Goal: Information Seeking & Learning: Check status

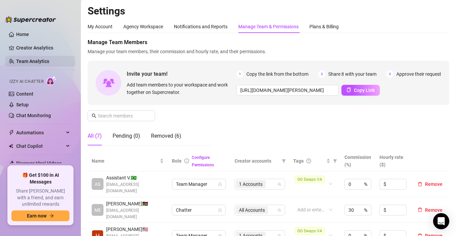
click at [40, 64] on link "Team Analytics" at bounding box center [32, 61] width 33 height 5
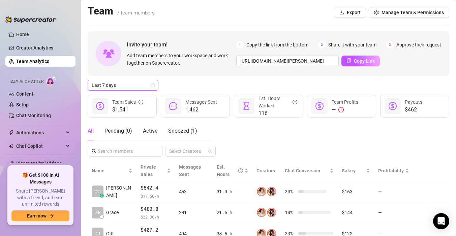
click at [124, 89] on span "Last 7 days" at bounding box center [123, 85] width 63 height 10
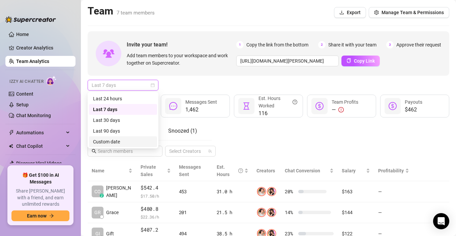
click at [113, 139] on div "Custom date" at bounding box center [123, 141] width 60 height 7
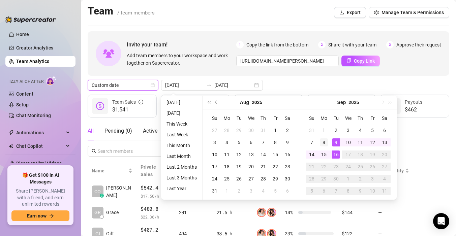
type input "[DATE]"
click at [322, 139] on div "8" at bounding box center [324, 143] width 8 height 8
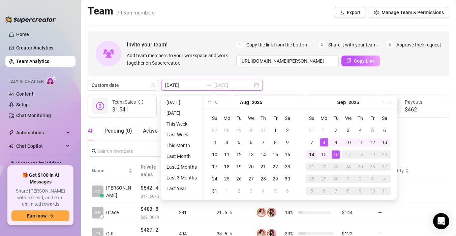
type input "[DATE]"
click at [315, 152] on div "14" at bounding box center [312, 155] width 8 height 8
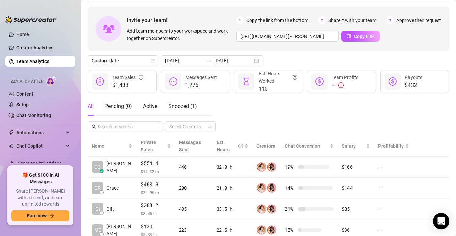
scroll to position [33, 0]
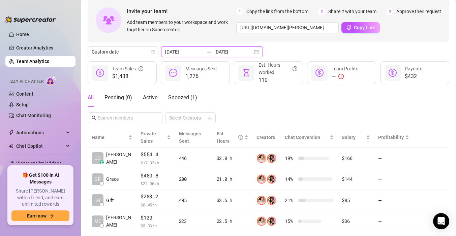
click at [178, 49] on input "[DATE]" at bounding box center [184, 51] width 38 height 7
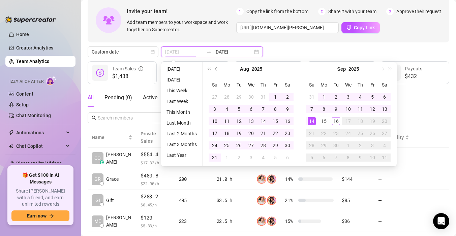
type input "[DATE]"
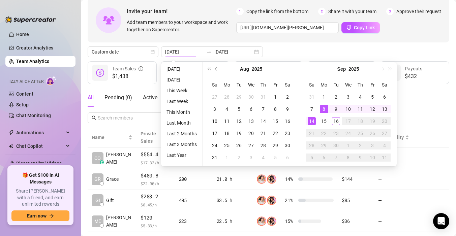
click at [426, 123] on div "All Pending ( 0 ) Active Snoozed ( 1 ) Select Creators" at bounding box center [269, 105] width 362 height 35
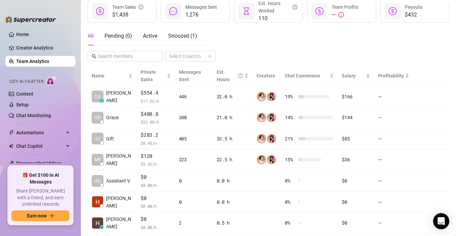
scroll to position [113, 0]
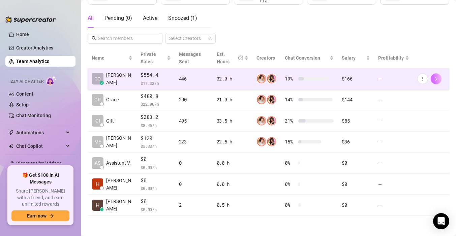
click at [441, 79] on button "button" at bounding box center [436, 79] width 11 height 11
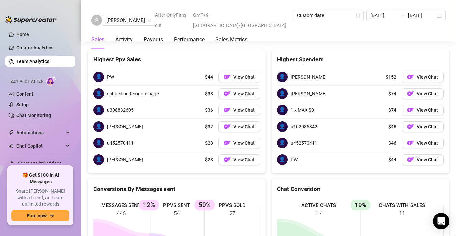
scroll to position [1241, 0]
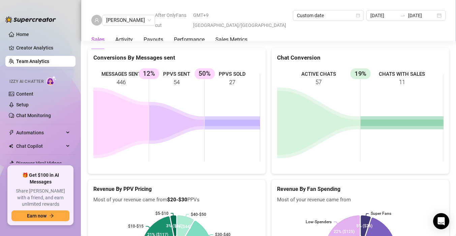
click at [133, 31] on div "Sales Activity Payouts Performance Sales Metrics" at bounding box center [169, 39] width 156 height 19
click at [241, 36] on Metrics "Sales Metrics" at bounding box center [231, 40] width 32 height 8
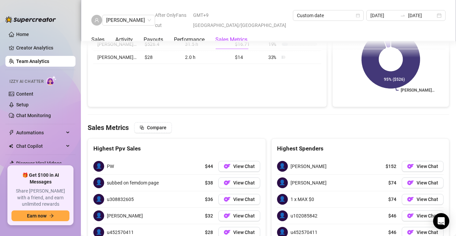
scroll to position [1017, 0]
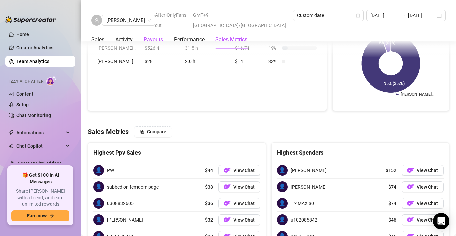
click at [163, 36] on div "Payouts" at bounding box center [154, 40] width 20 height 8
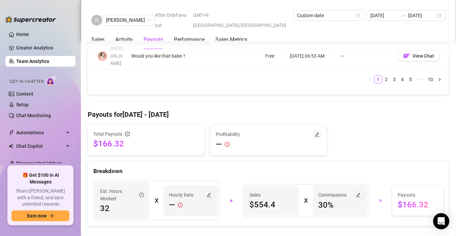
scroll to position [744, 0]
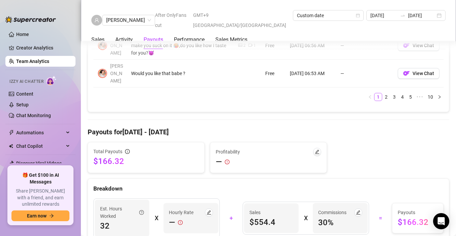
click at [32, 64] on link "Team Analytics" at bounding box center [32, 61] width 33 height 5
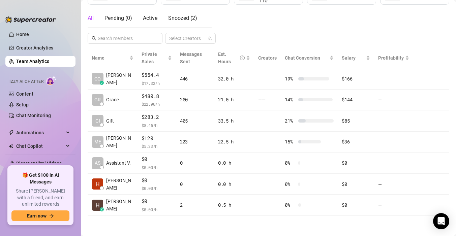
scroll to position [113, 0]
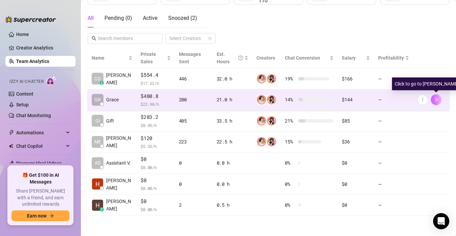
click at [435, 99] on icon "right" at bounding box center [436, 99] width 5 height 5
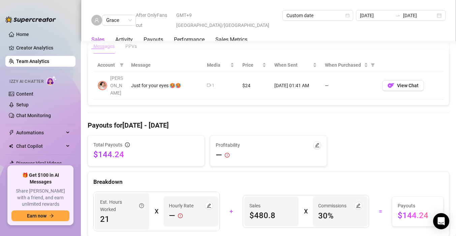
scroll to position [515, 0]
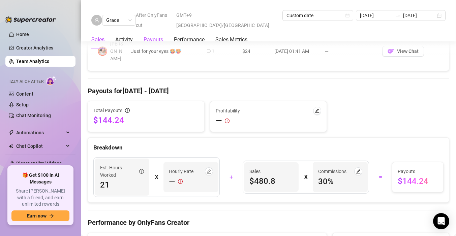
click at [155, 36] on div "Payouts" at bounding box center [154, 40] width 20 height 8
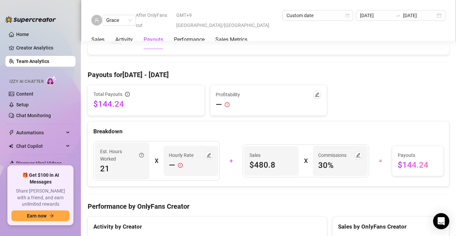
scroll to position [545, 0]
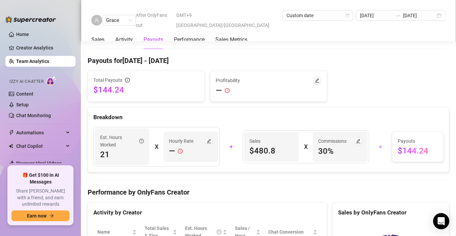
click at [39, 60] on link "Team Analytics" at bounding box center [32, 61] width 33 height 5
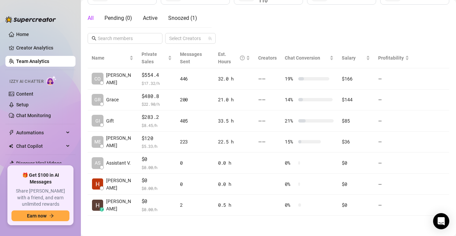
scroll to position [113, 0]
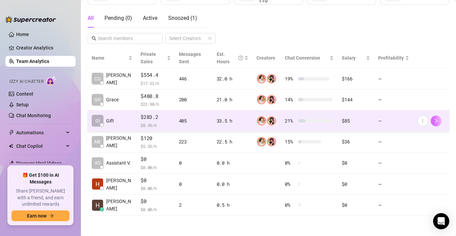
click at [439, 121] on button "button" at bounding box center [436, 121] width 11 height 11
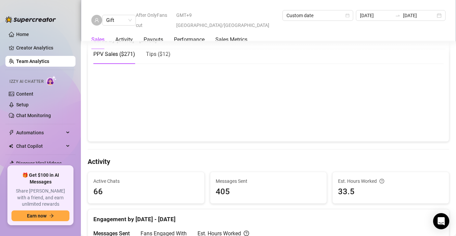
scroll to position [288, 0]
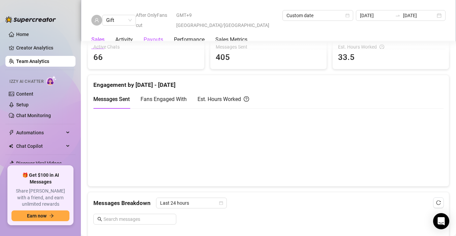
click at [155, 36] on div "Payouts" at bounding box center [154, 40] width 20 height 8
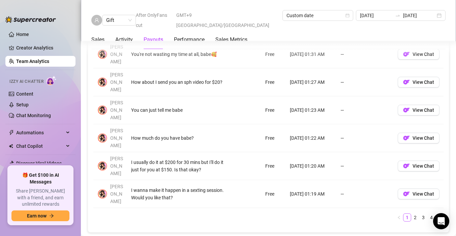
scroll to position [725, 0]
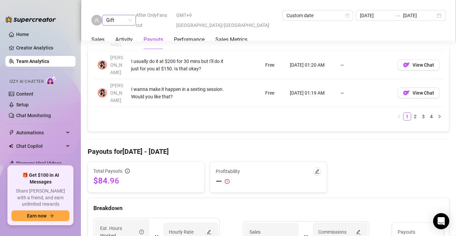
click at [113, 17] on span "Gift" at bounding box center [119, 20] width 26 height 10
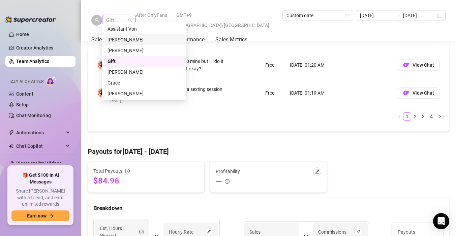
click at [118, 39] on div "[PERSON_NAME]" at bounding box center [145, 39] width 74 height 7
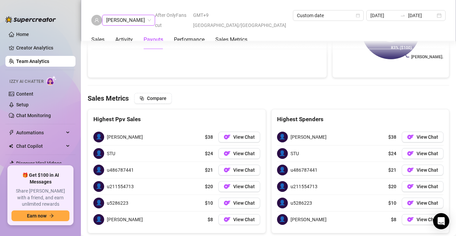
click at [149, 36] on div "Payouts" at bounding box center [154, 40] width 20 height 8
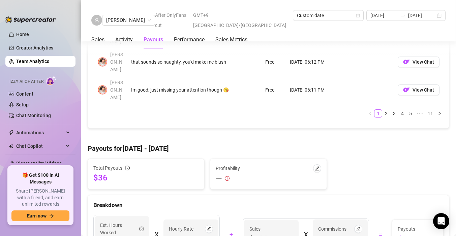
scroll to position [725, 0]
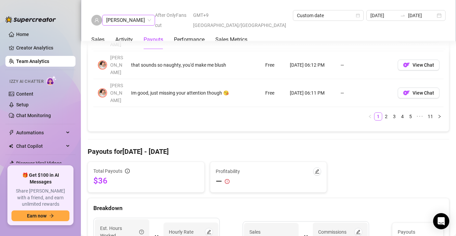
click at [122, 17] on span "[PERSON_NAME]" at bounding box center [128, 20] width 45 height 10
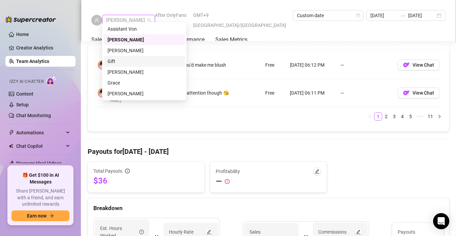
click at [116, 63] on div "Gift" at bounding box center [145, 61] width 74 height 7
